Goal: Use online tool/utility: Utilize a website feature to perform a specific function

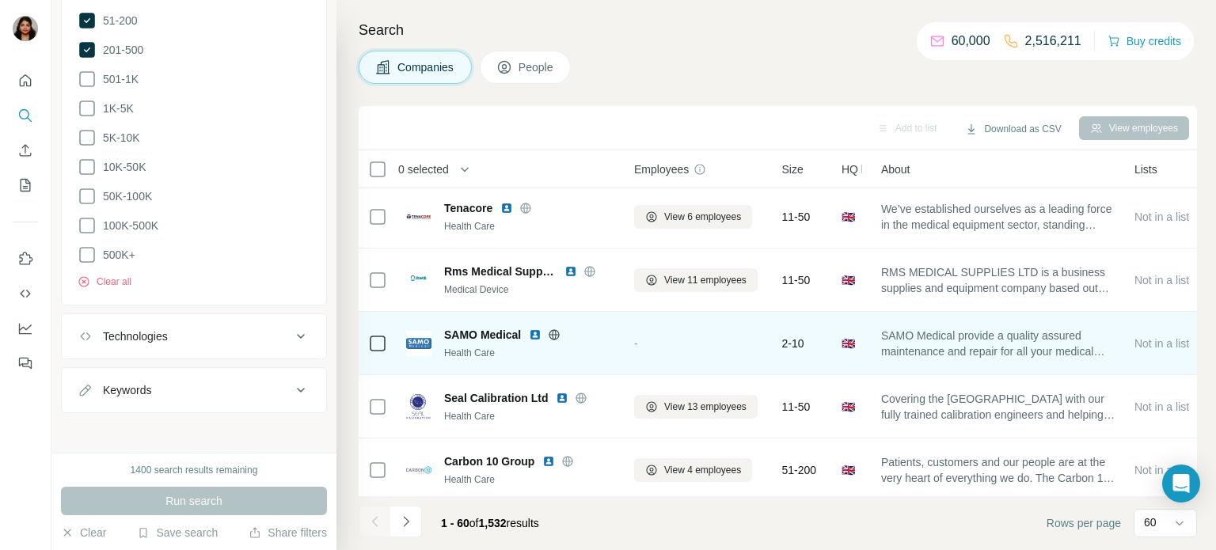
scroll to position [260, 0]
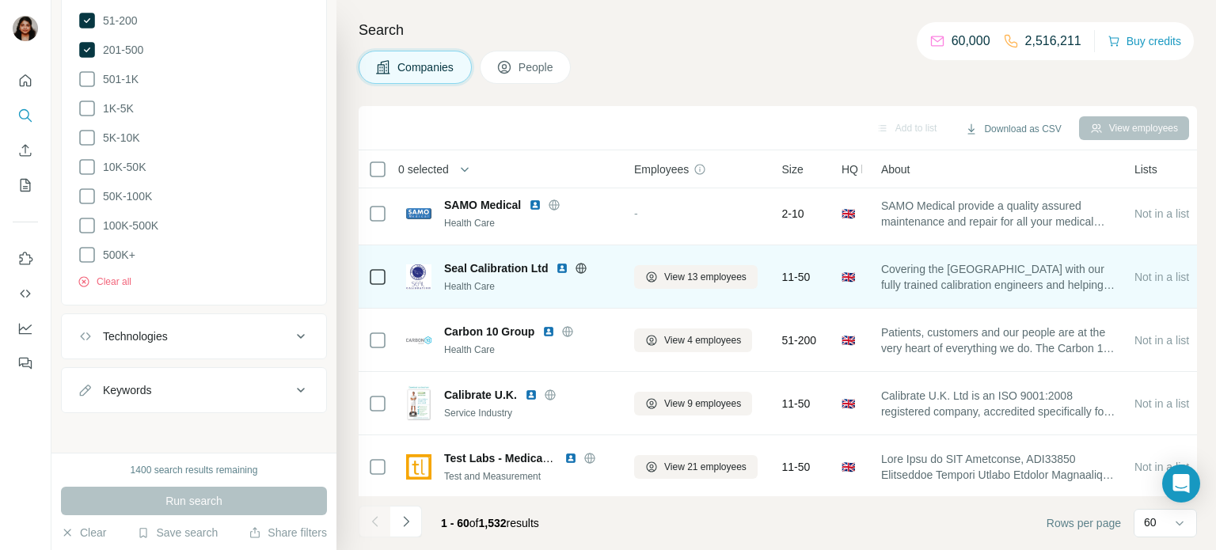
click at [581, 271] on icon at bounding box center [581, 268] width 4 height 10
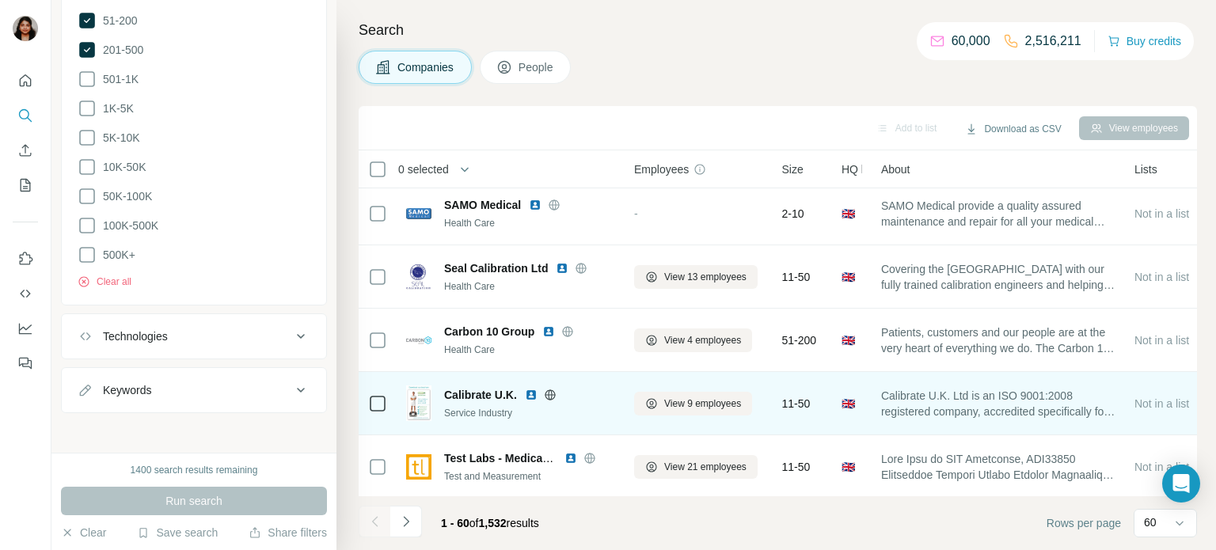
click at [548, 396] on icon at bounding box center [550, 394] width 4 height 10
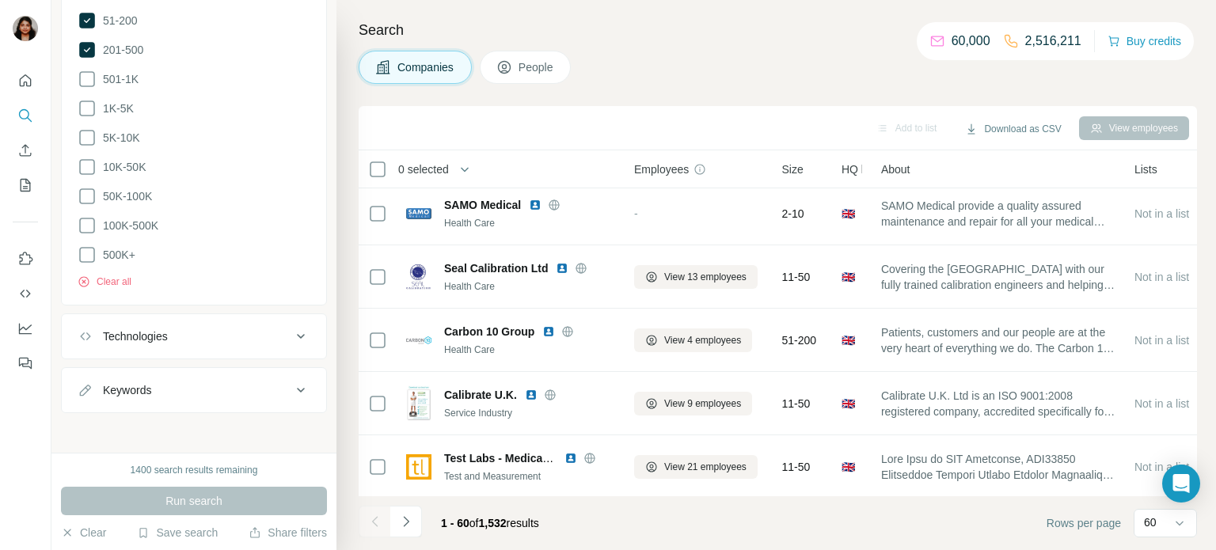
scroll to position [389, 0]
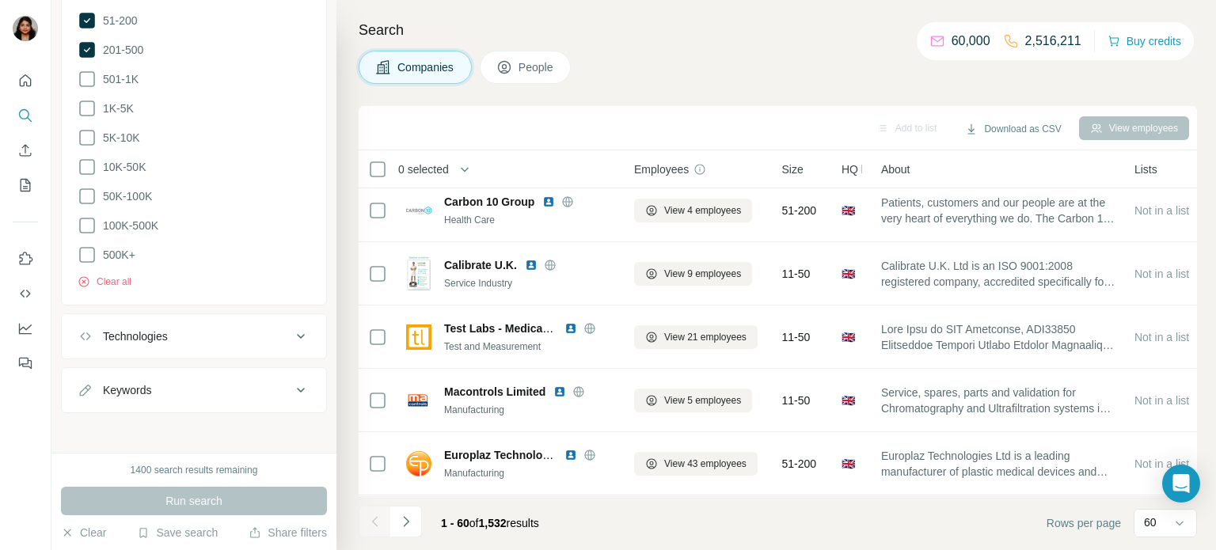
click at [176, 387] on div "Keywords" at bounding box center [185, 390] width 214 height 16
click at [188, 432] on input "text" at bounding box center [178, 429] width 201 height 28
type input "****"
click at [231, 375] on button "Keywords" at bounding box center [194, 393] width 264 height 44
click at [211, 389] on div "Keywords" at bounding box center [185, 390] width 214 height 16
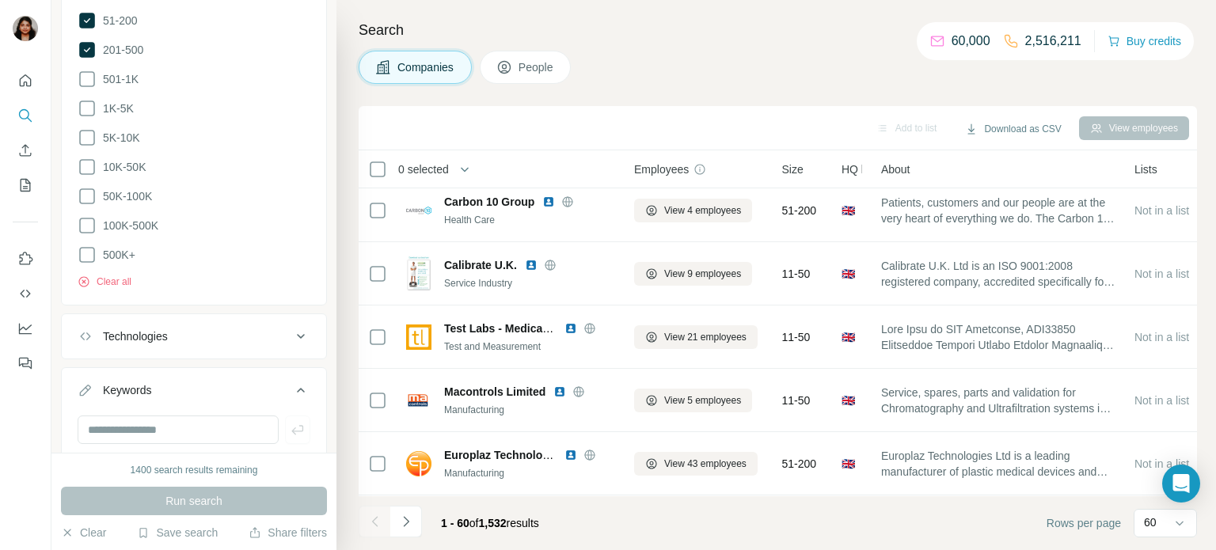
click at [300, 386] on icon at bounding box center [300, 390] width 19 height 19
click at [298, 387] on icon at bounding box center [300, 390] width 19 height 19
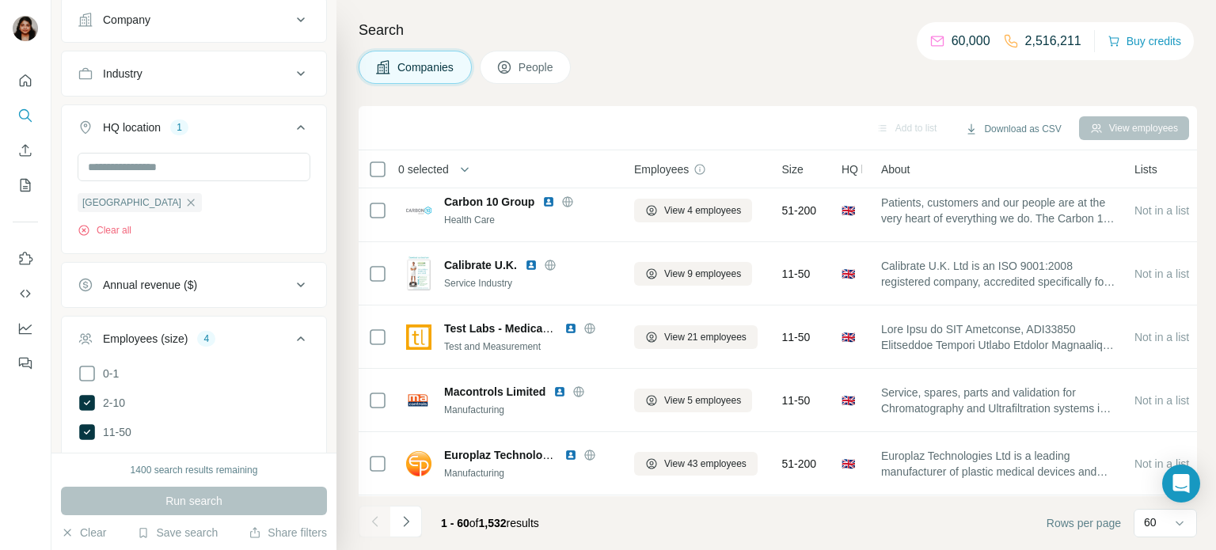
scroll to position [260, 0]
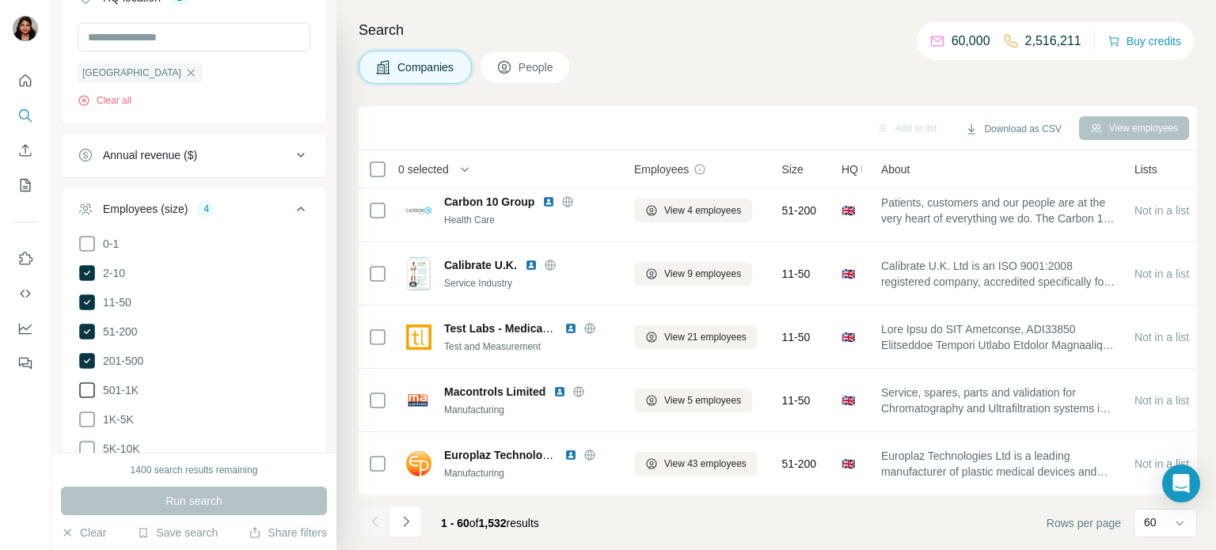
click at [84, 386] on icon at bounding box center [87, 390] width 19 height 19
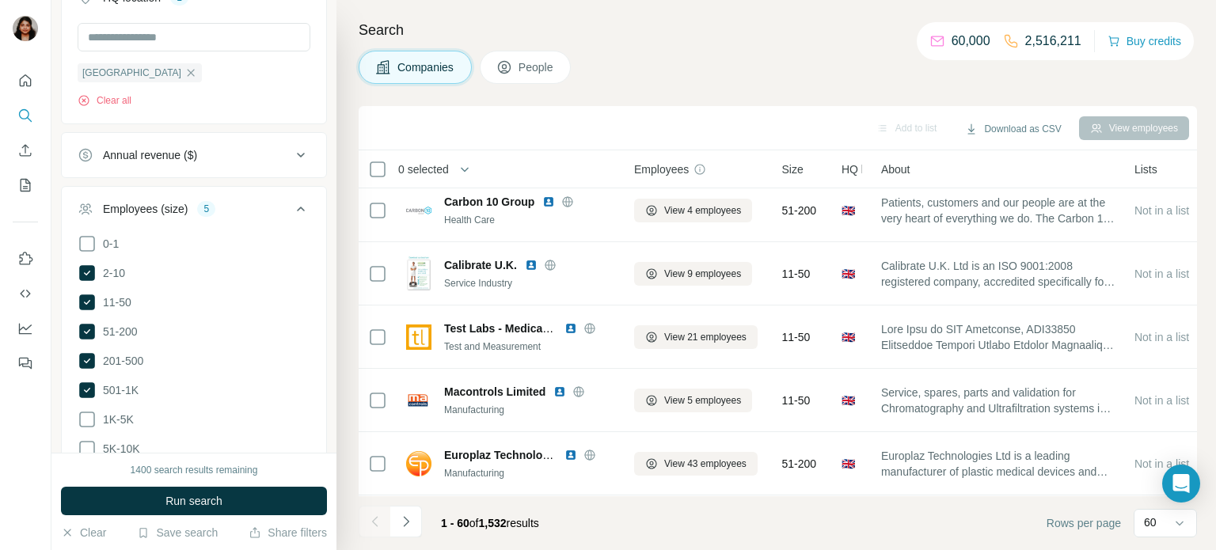
click at [89, 389] on icon at bounding box center [87, 390] width 16 height 16
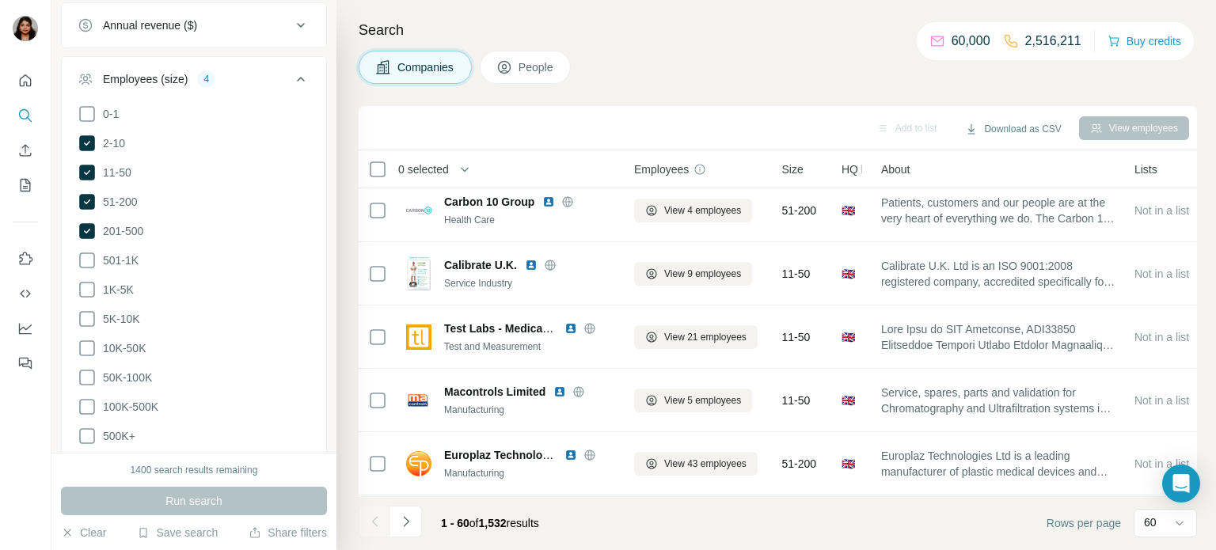
scroll to position [519, 0]
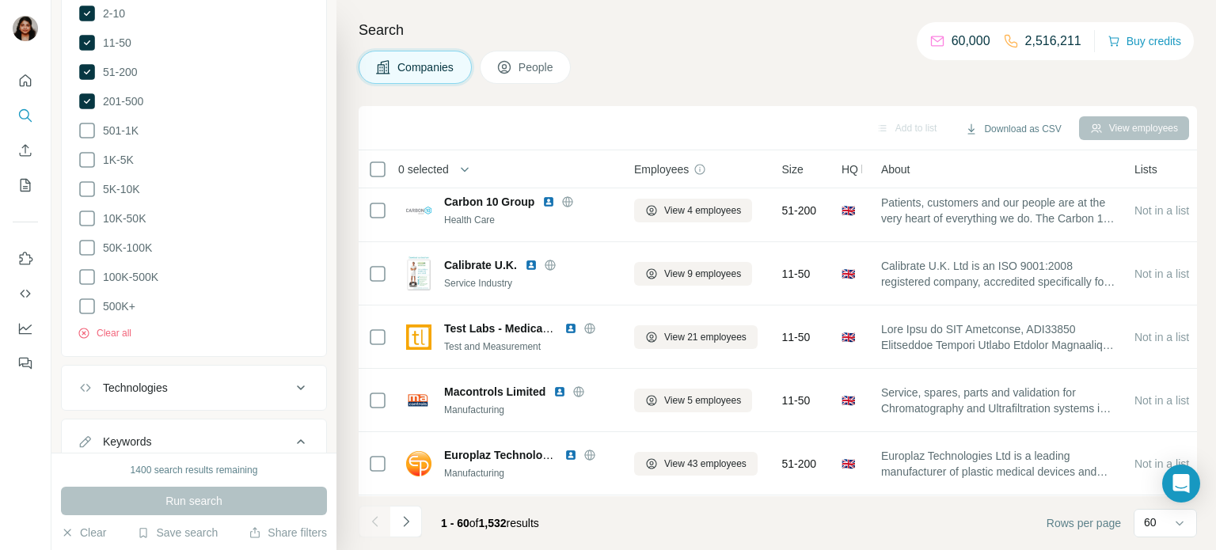
click at [300, 386] on icon at bounding box center [300, 387] width 19 height 19
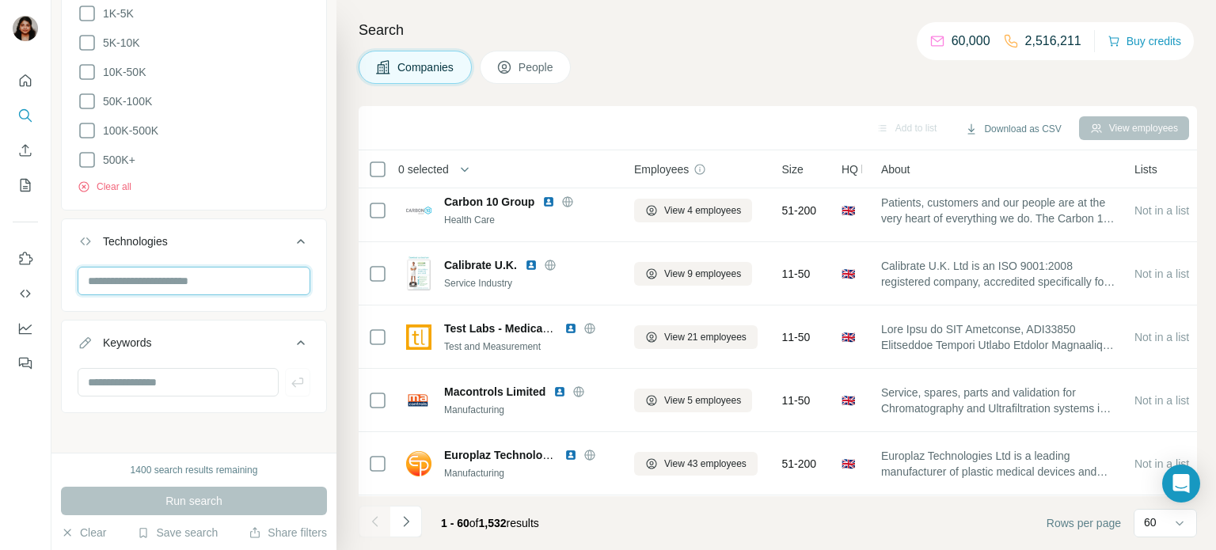
click at [186, 271] on input "text" at bounding box center [194, 281] width 233 height 28
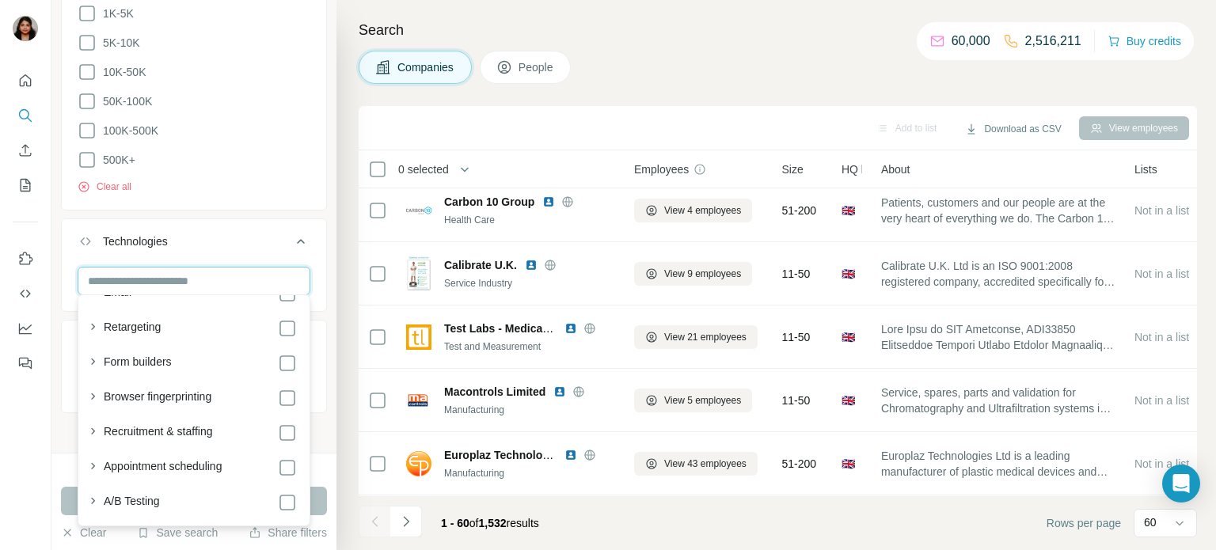
scroll to position [1168, 0]
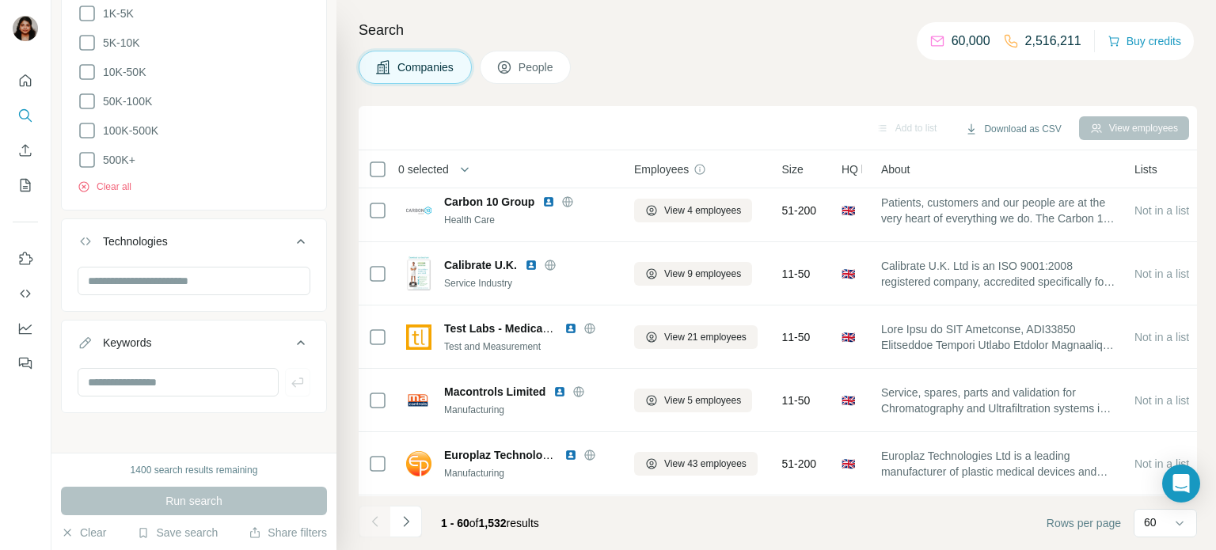
click at [31, 419] on div at bounding box center [25, 275] width 51 height 550
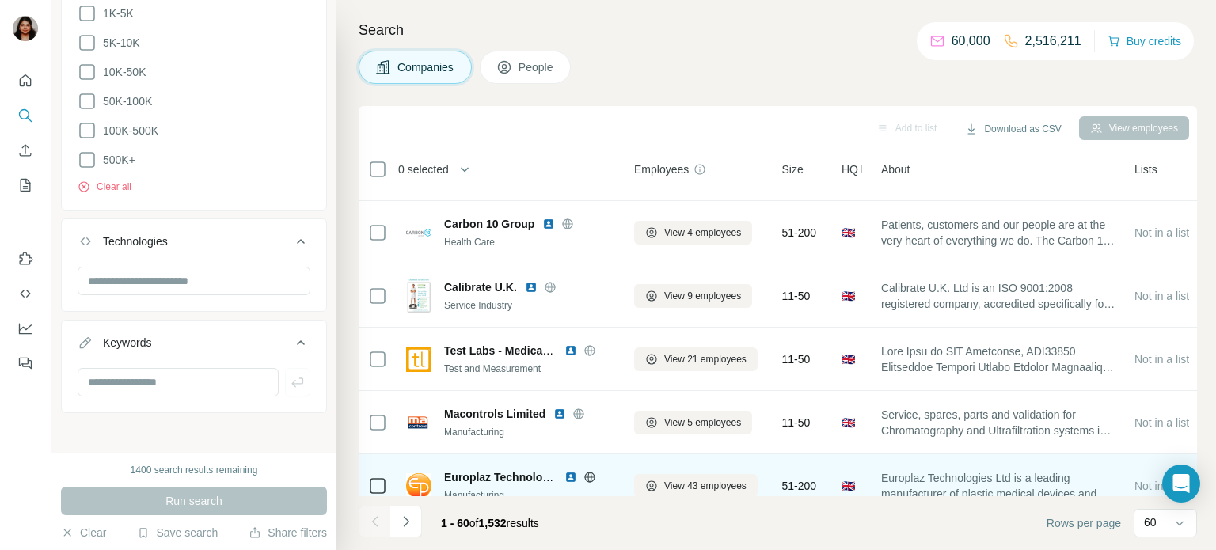
scroll to position [519, 0]
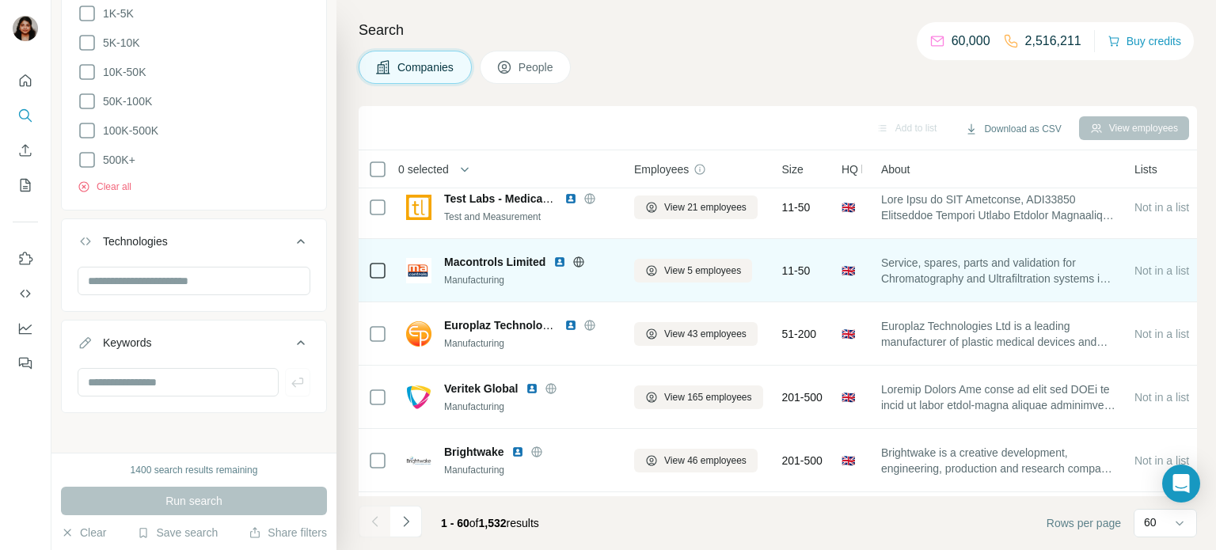
click at [579, 260] on icon at bounding box center [578, 262] width 13 height 13
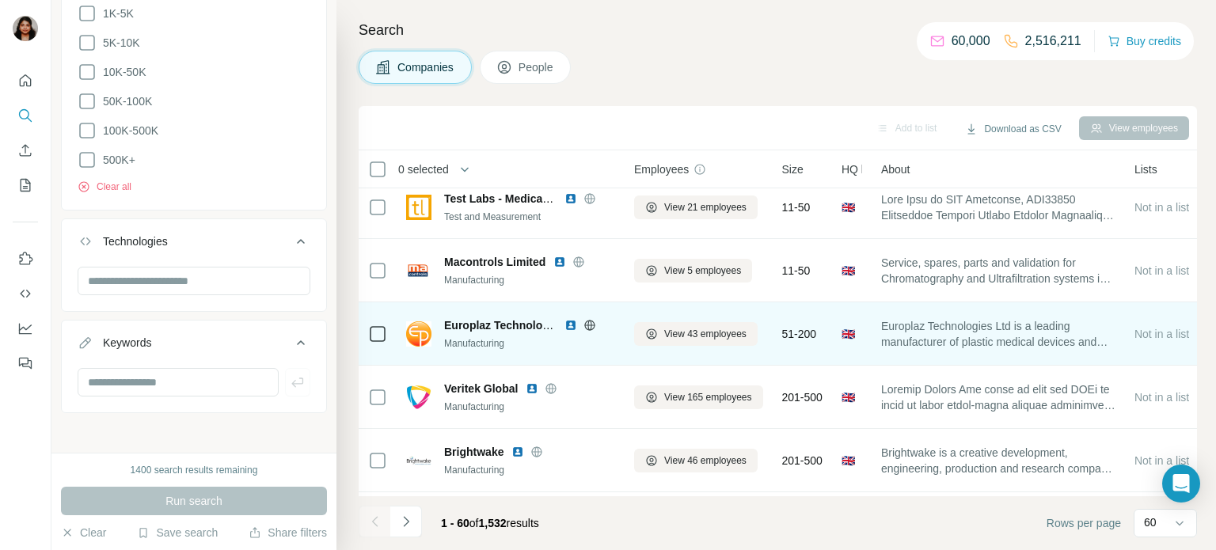
scroll to position [649, 0]
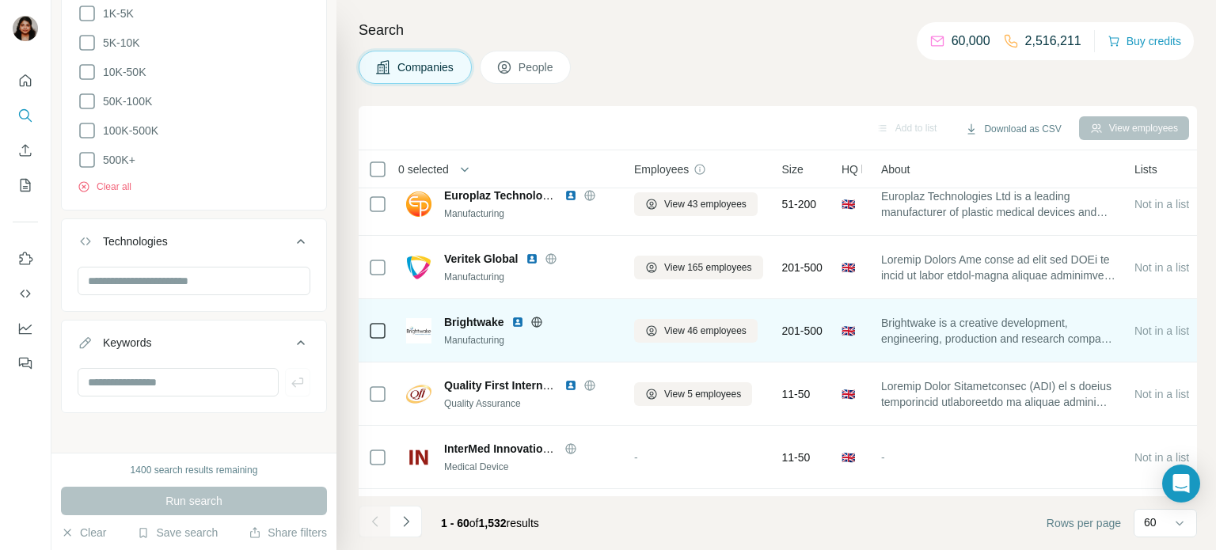
click at [536, 321] on icon at bounding box center [537, 322] width 4 height 10
click at [541, 321] on icon at bounding box center [537, 321] width 10 height 1
